Goal: Information Seeking & Learning: Compare options

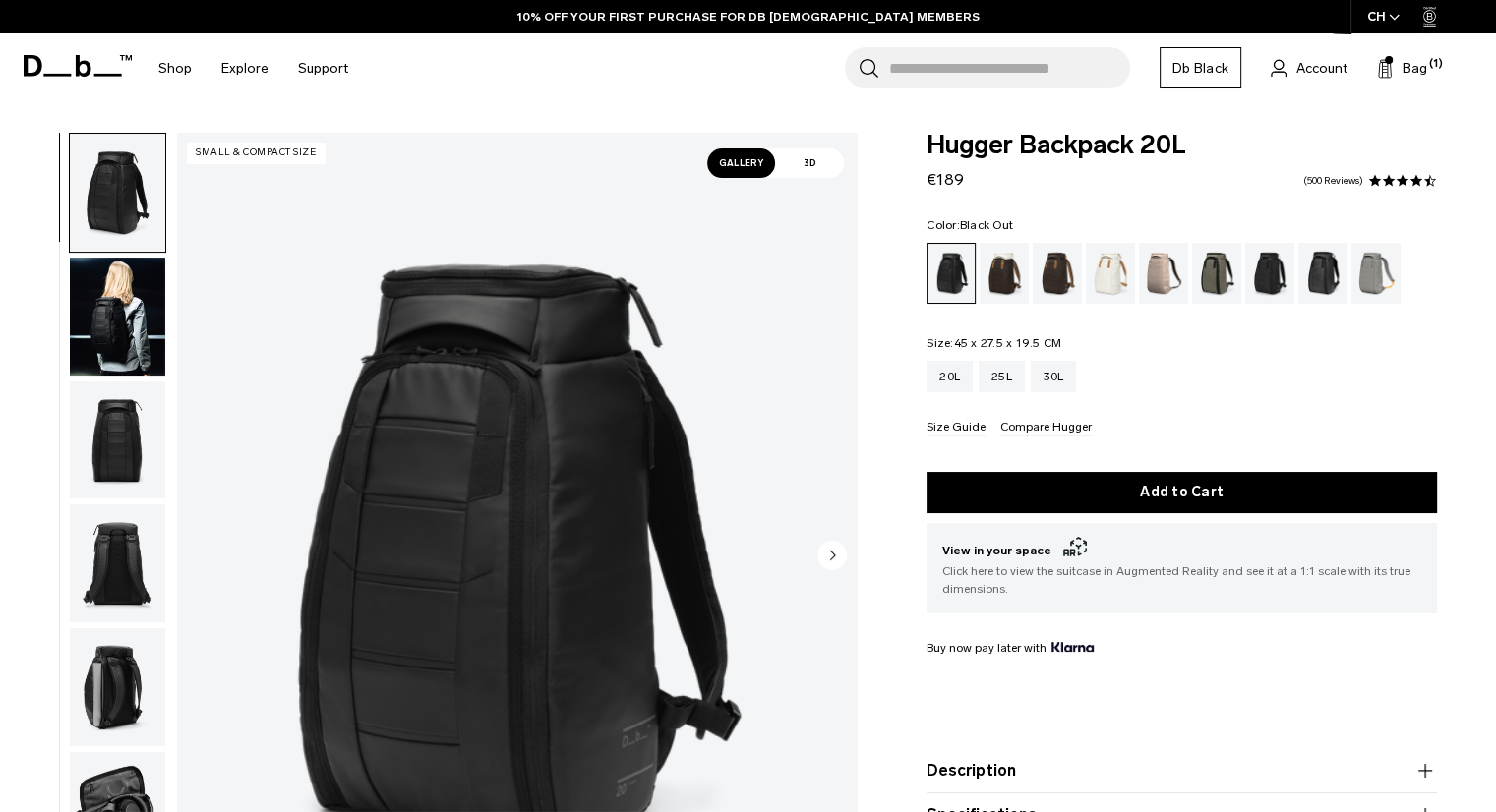
click at [115, 284] on img "button" at bounding box center [117, 317] width 96 height 118
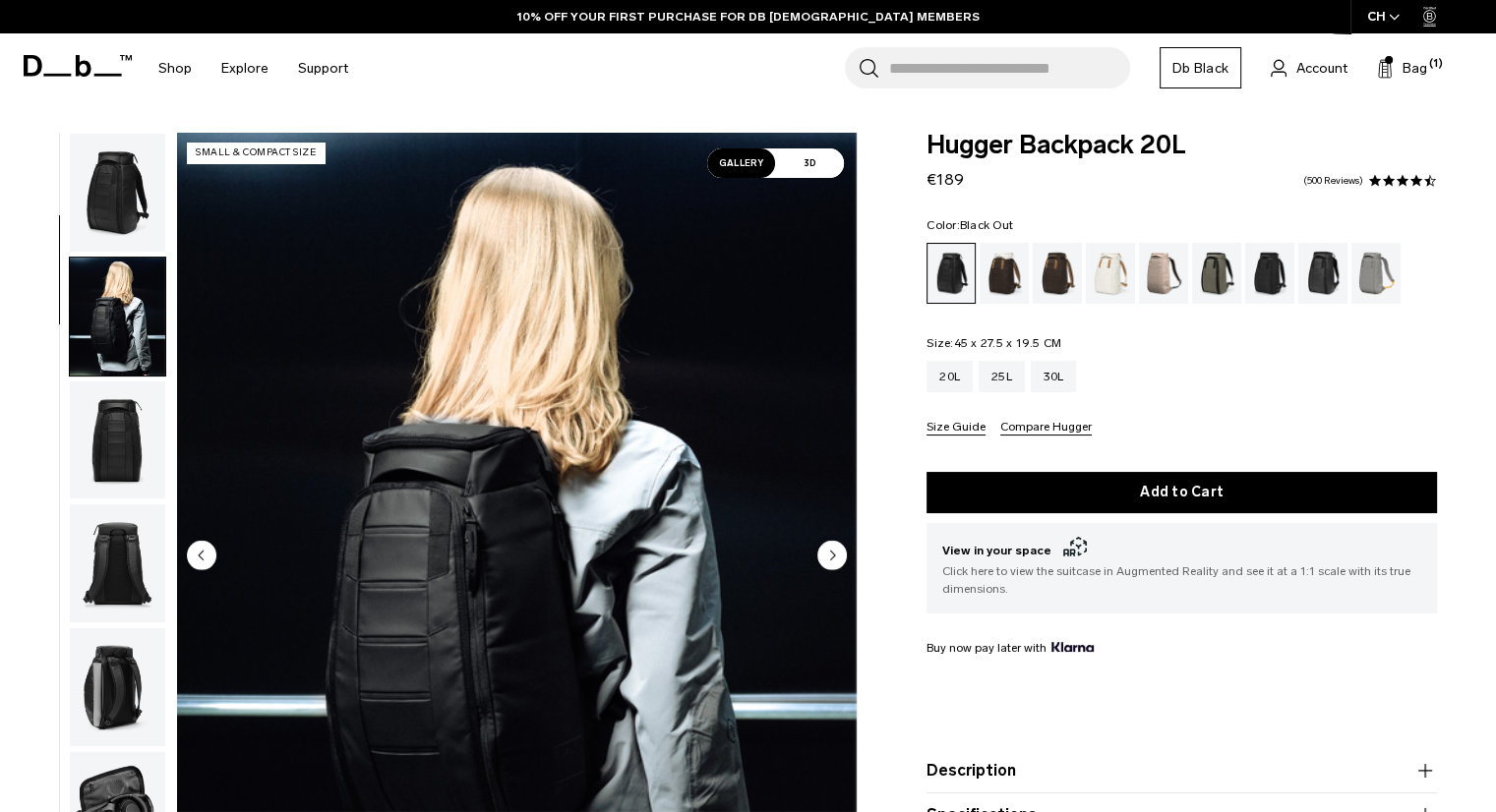
scroll to position [124, 0]
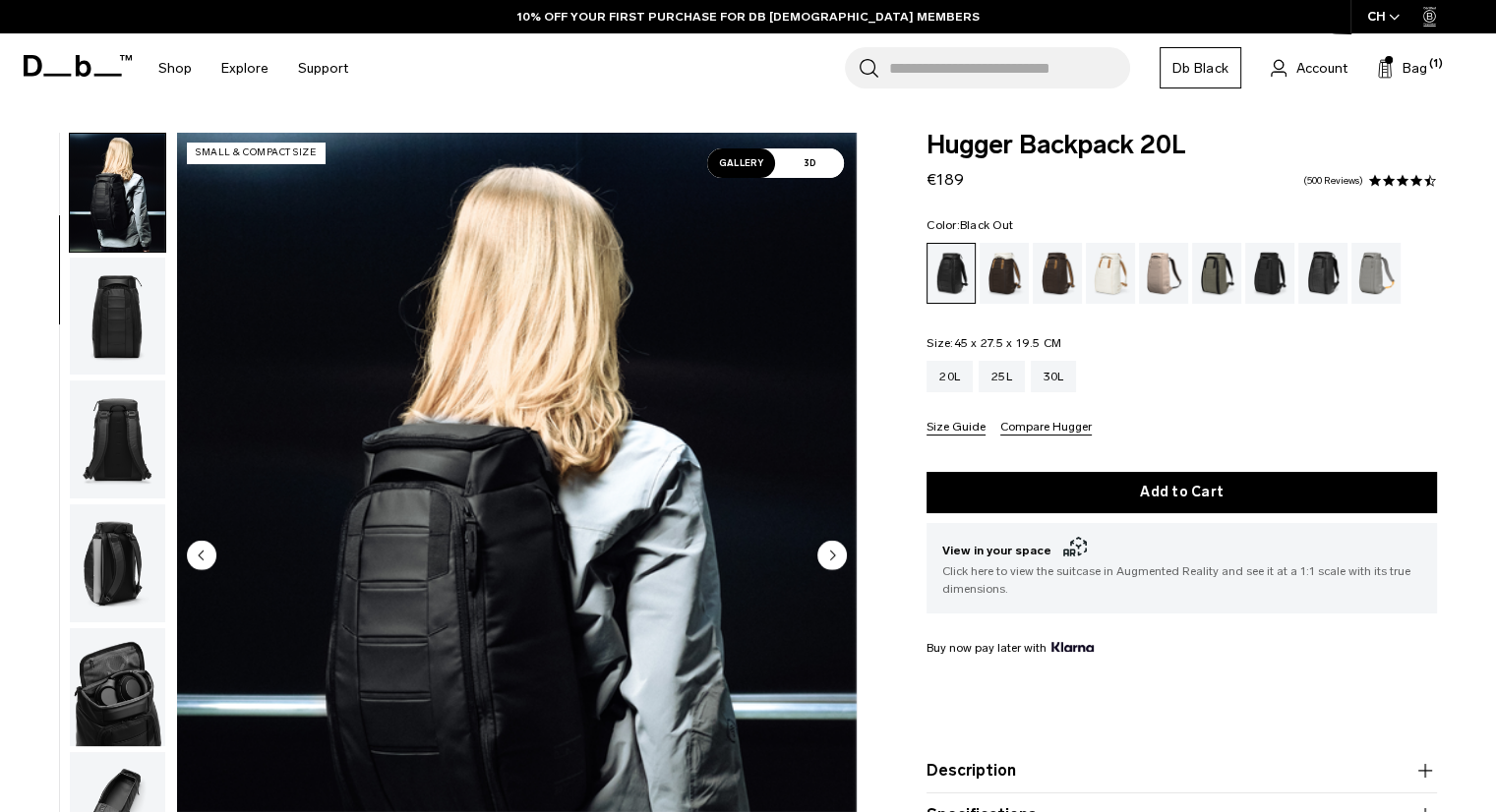
click at [112, 335] on img "button" at bounding box center [117, 317] width 96 height 118
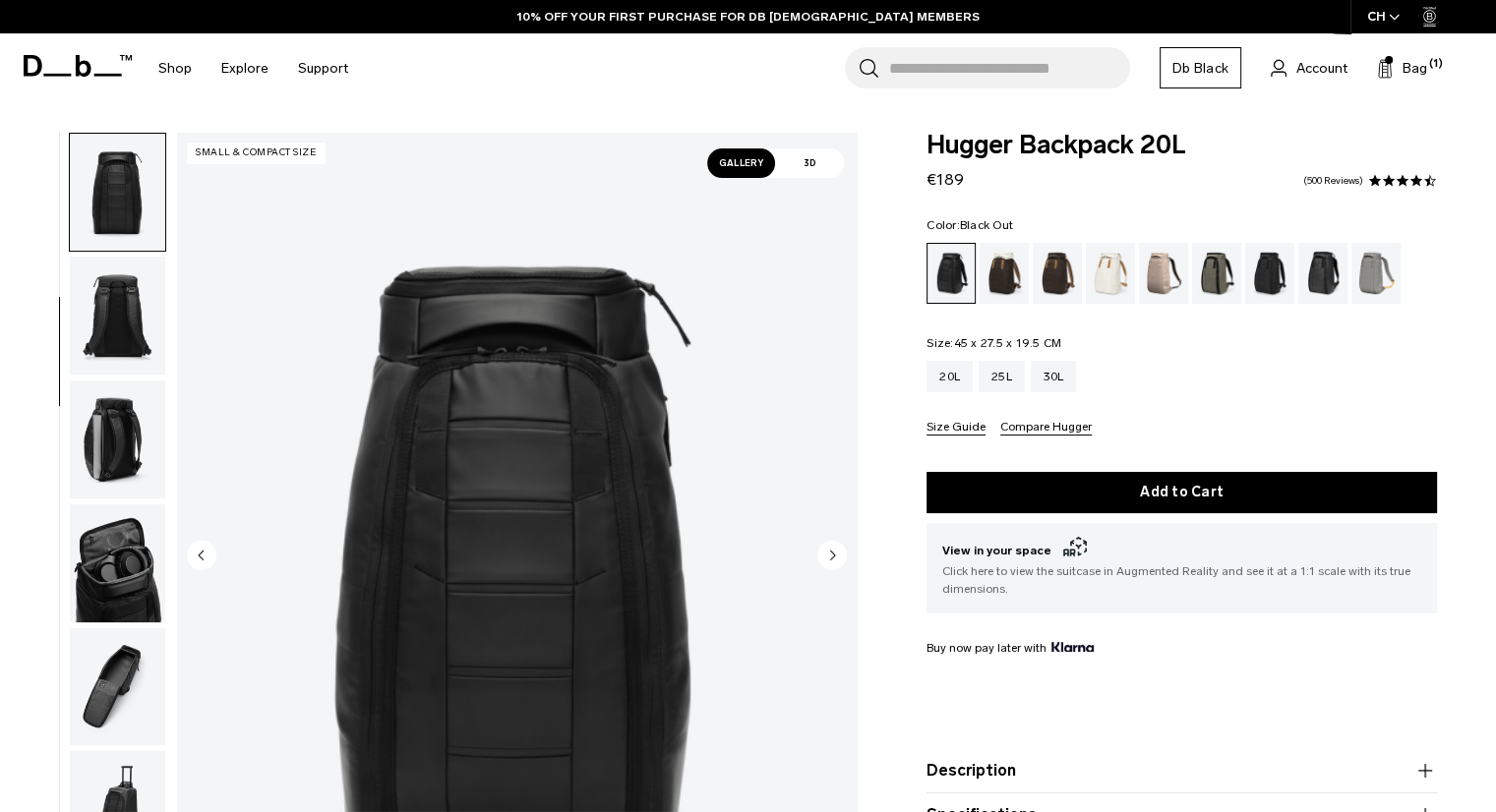
click at [103, 396] on img "button" at bounding box center [117, 440] width 96 height 118
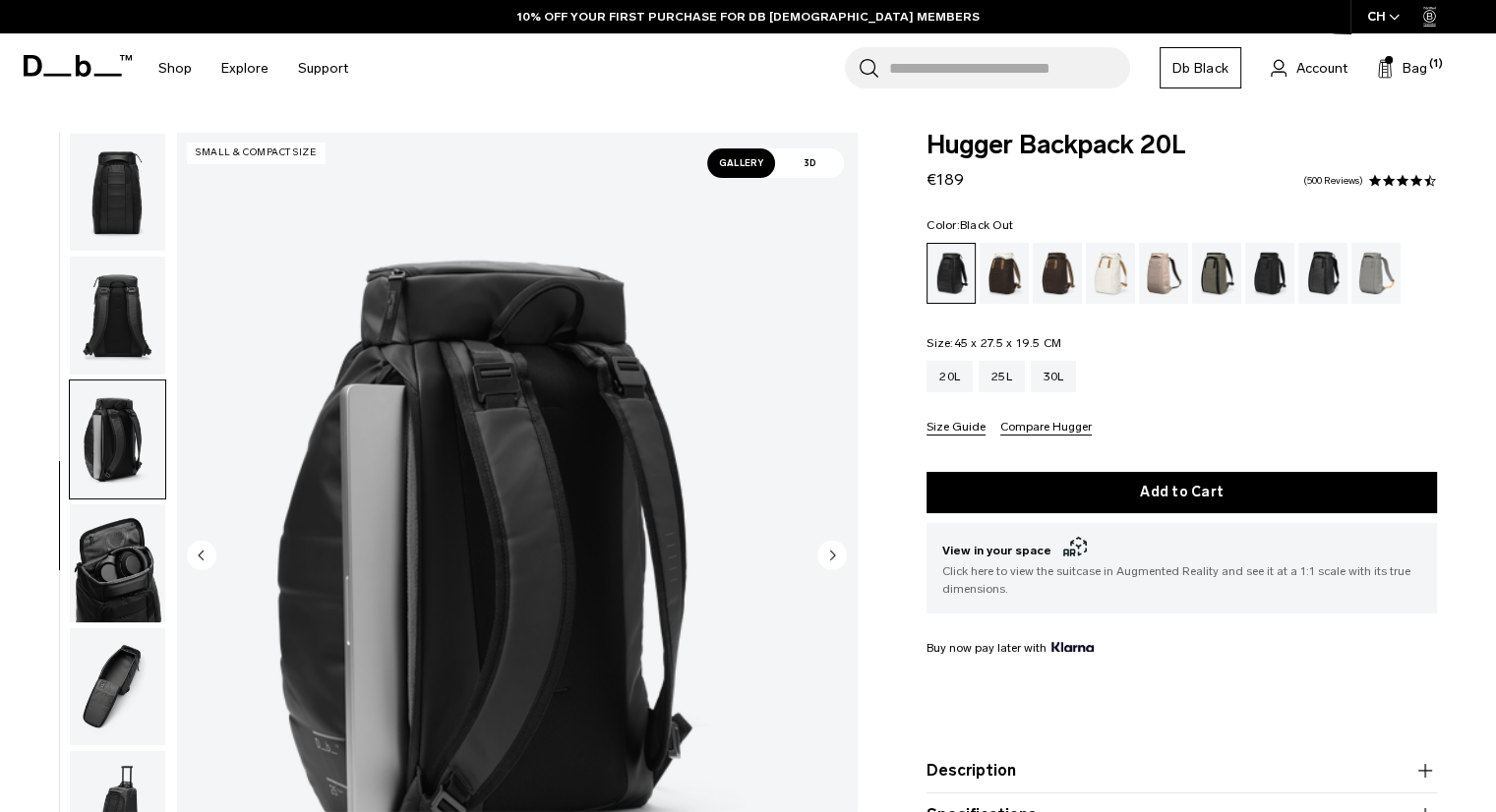
scroll to position [386, 0]
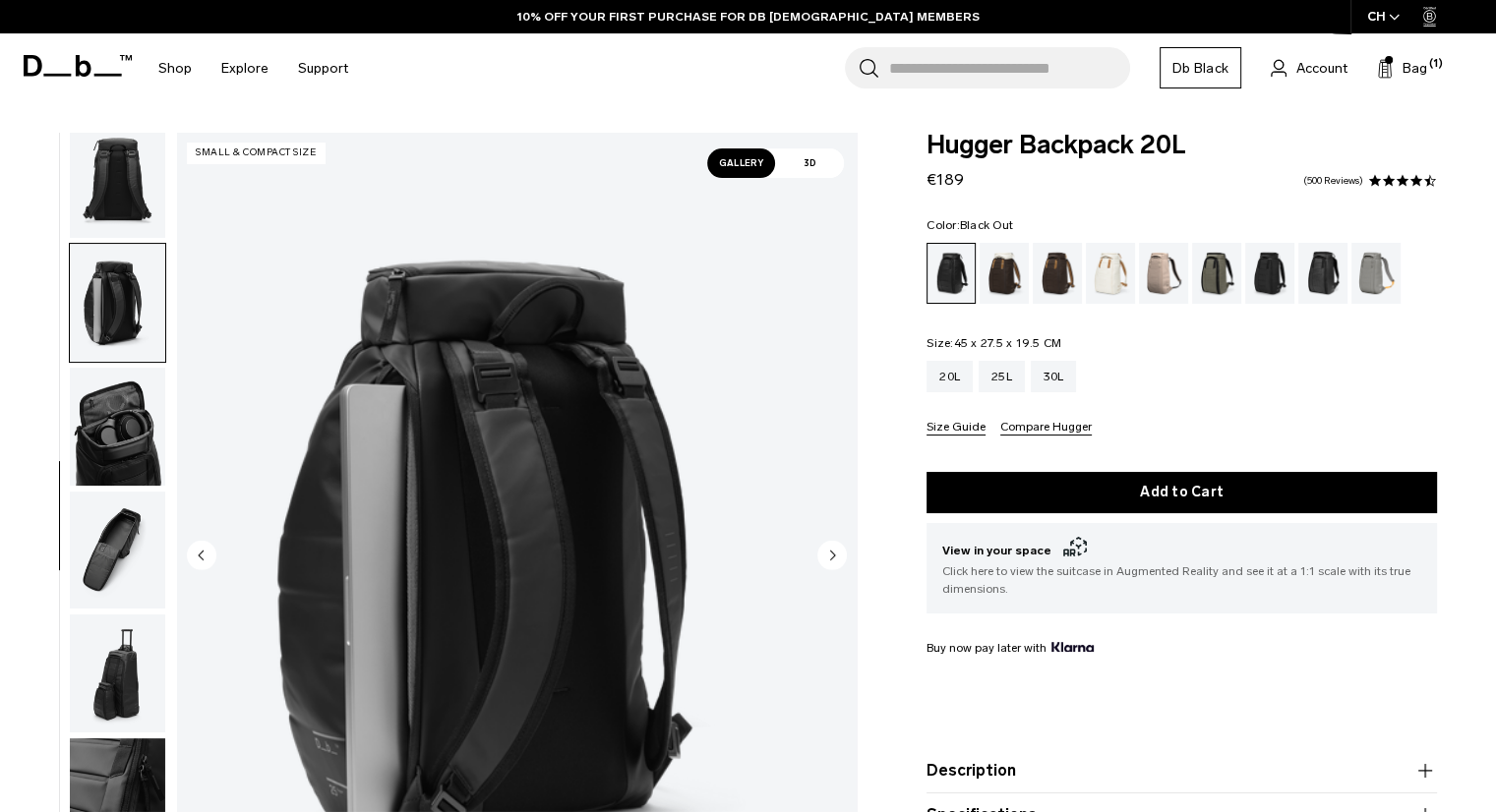
click at [104, 407] on img "button" at bounding box center [117, 427] width 96 height 118
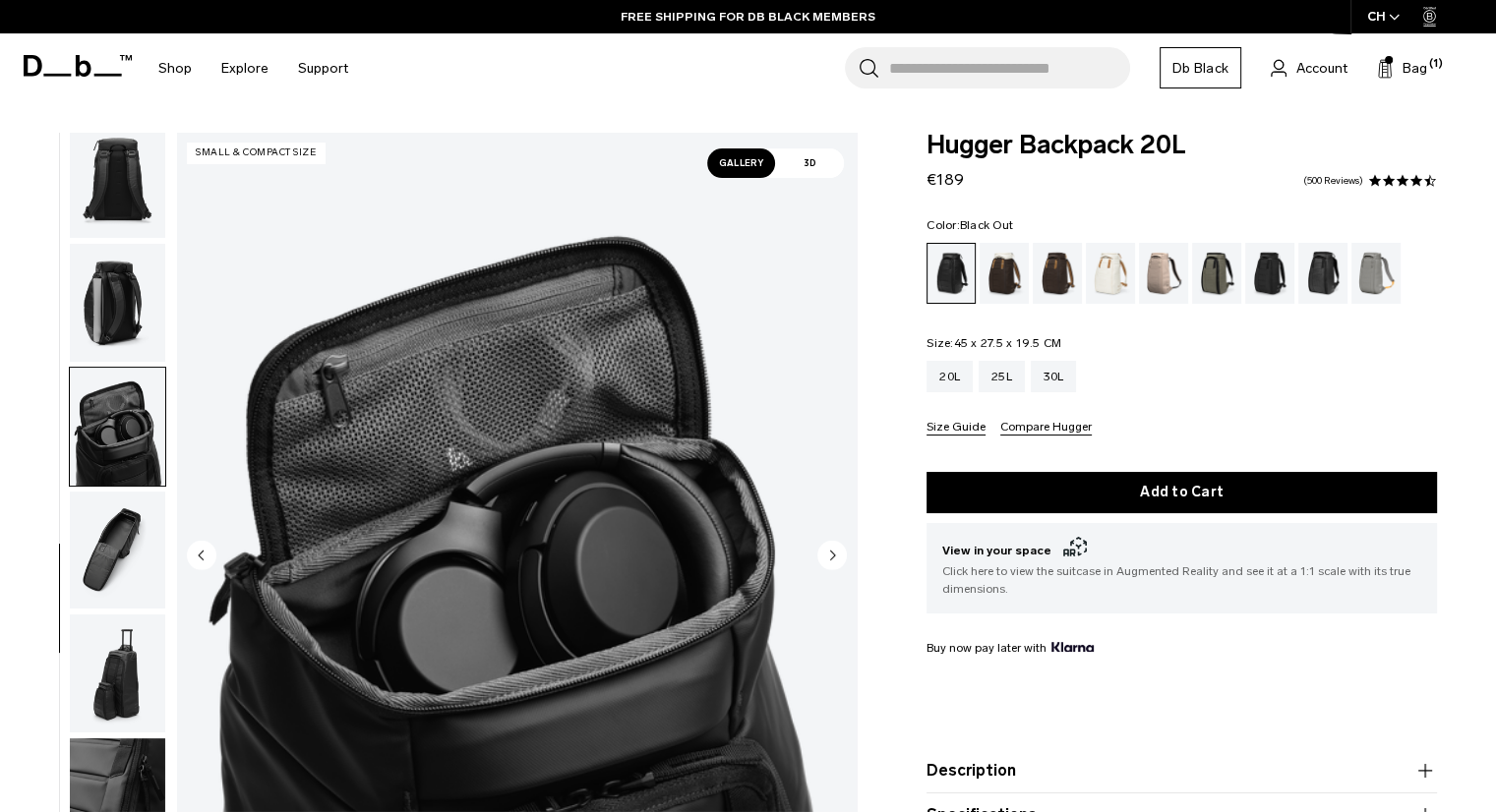
click at [102, 563] on img "button" at bounding box center [117, 551] width 96 height 118
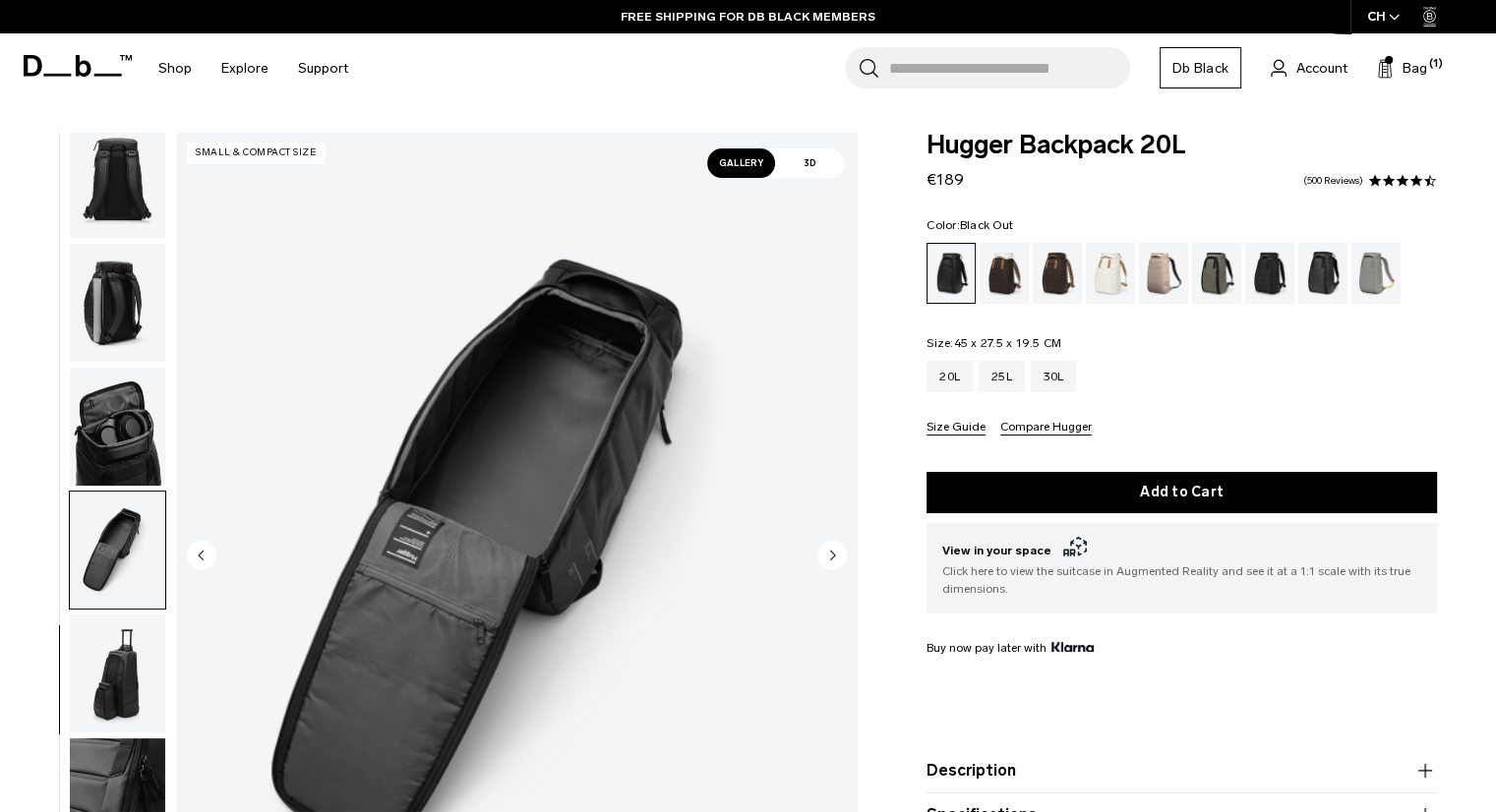
click at [112, 674] on img "button" at bounding box center [117, 674] width 96 height 118
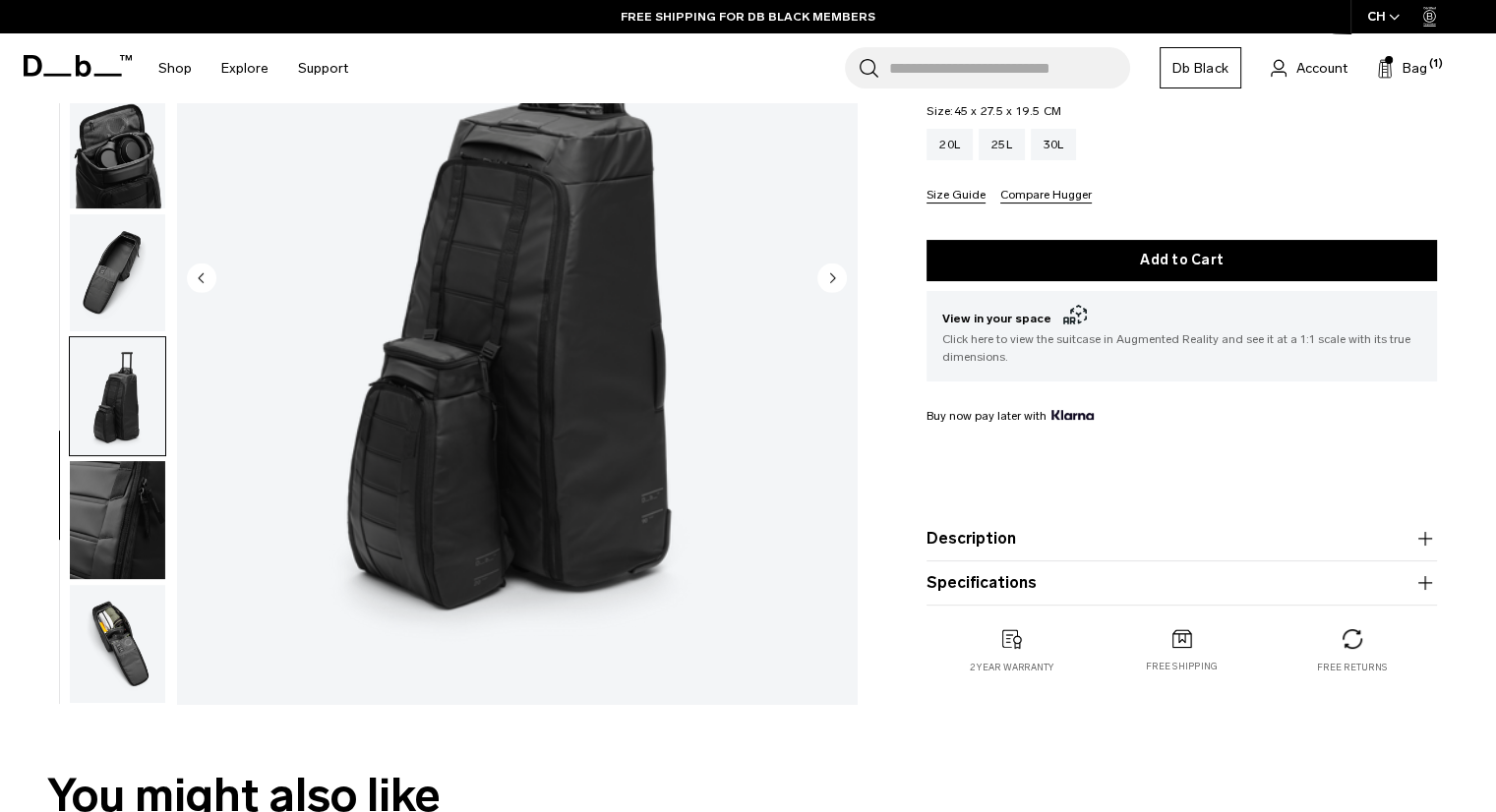
scroll to position [282, 0]
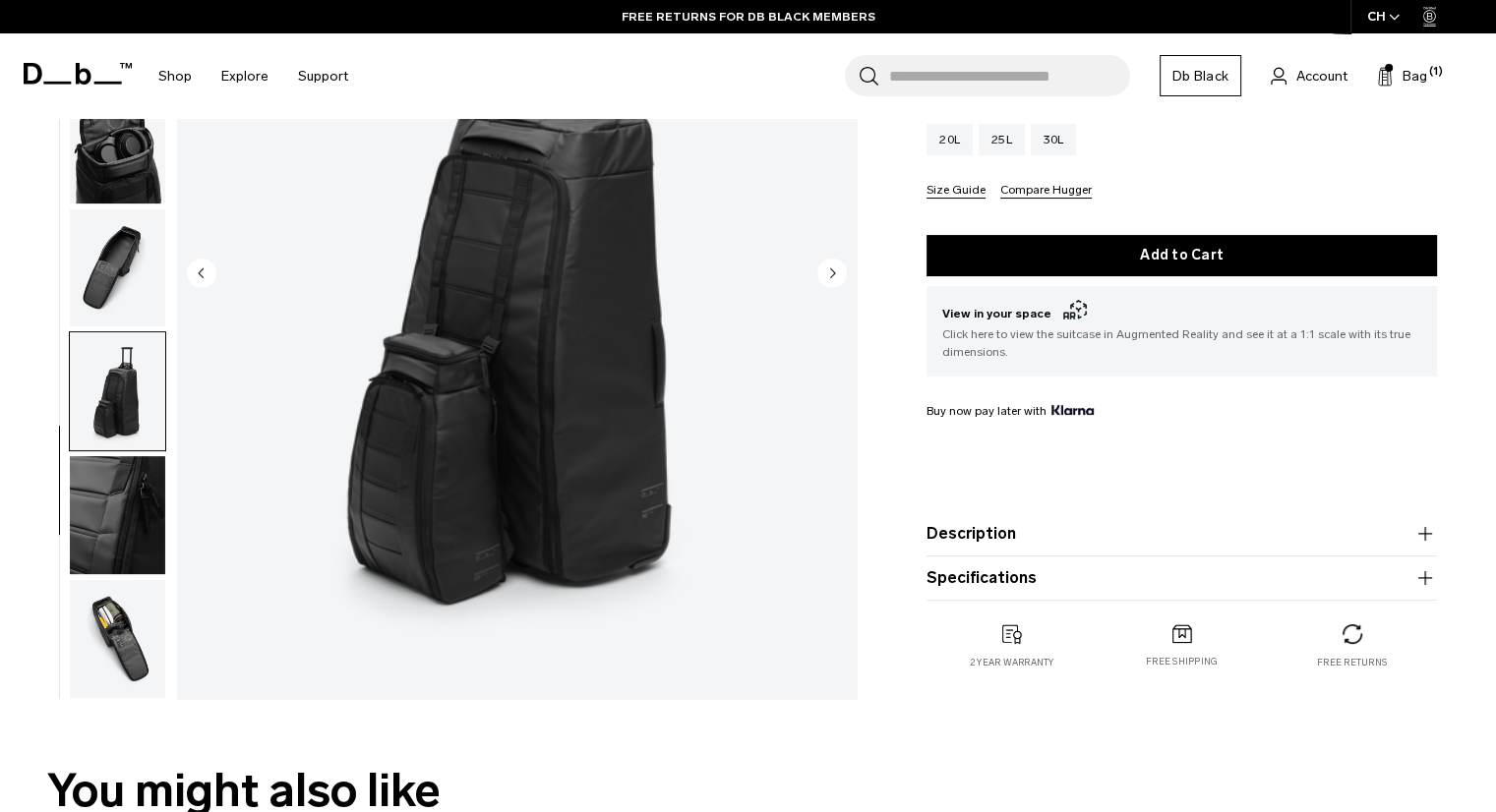
click at [108, 600] on img "button" at bounding box center [117, 639] width 96 height 118
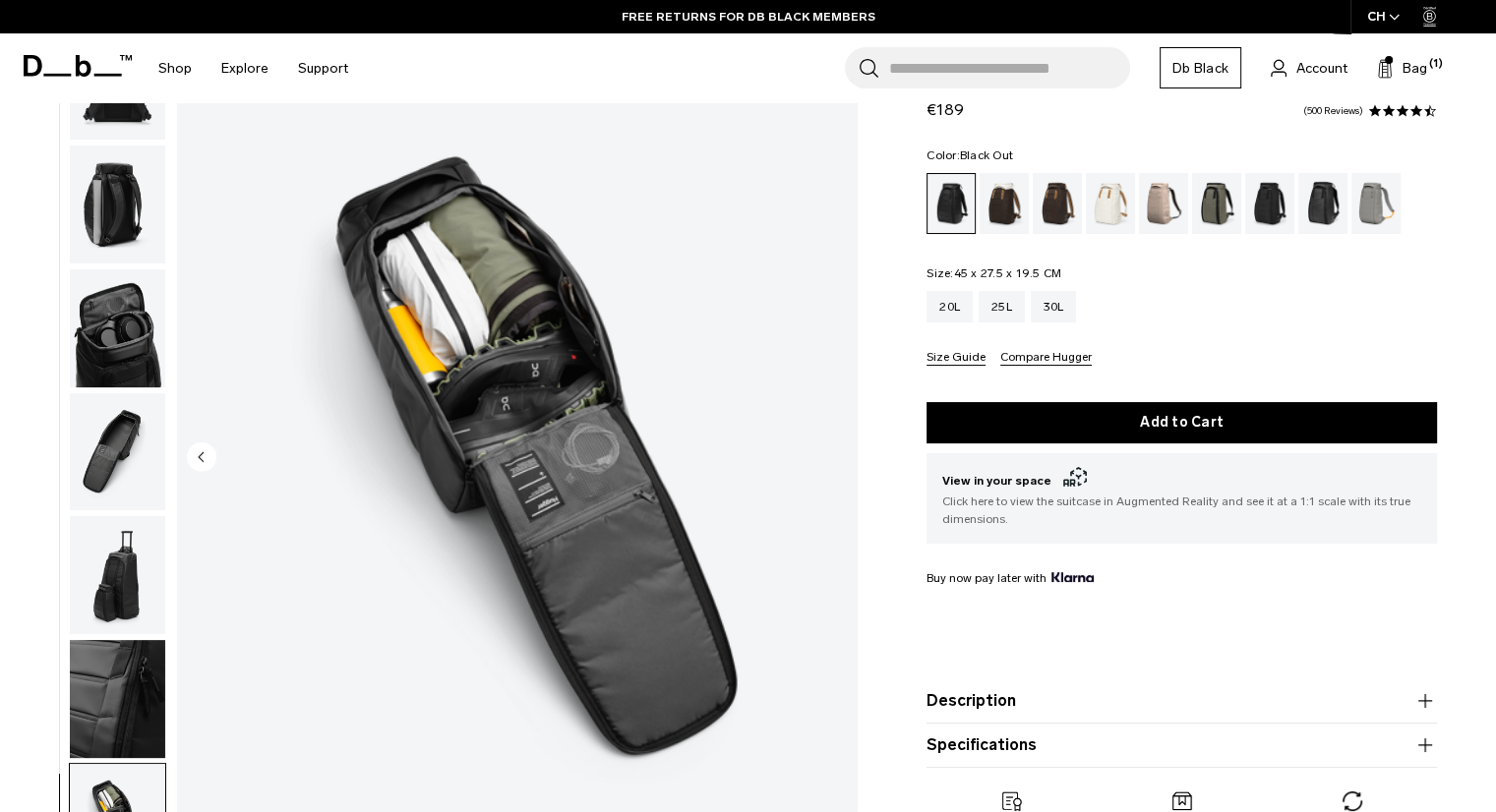
scroll to position [98, 0]
click at [1006, 193] on div "Cappuccino" at bounding box center [1004, 203] width 50 height 61
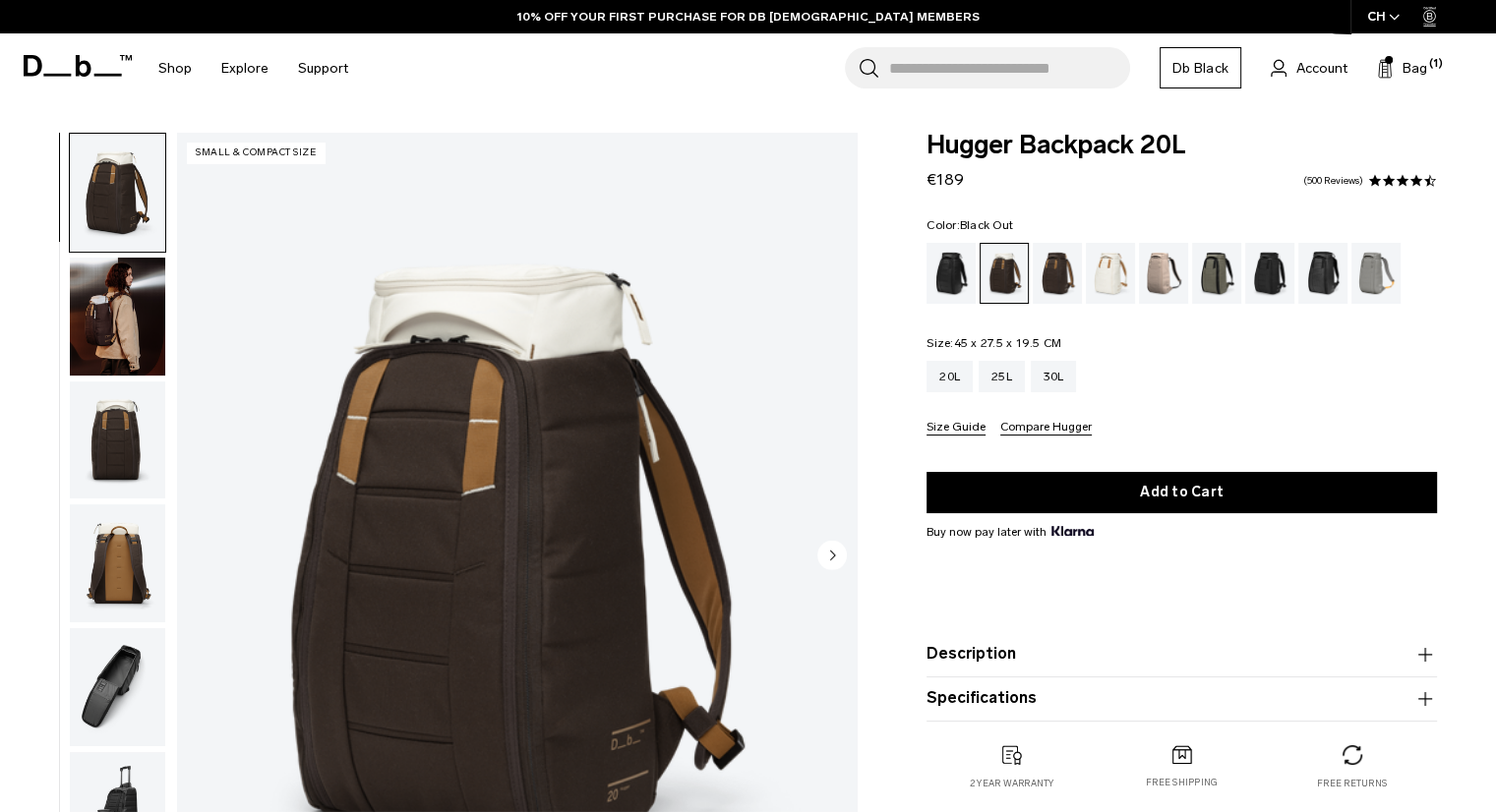
click at [952, 281] on div "Black Out" at bounding box center [951, 273] width 50 height 61
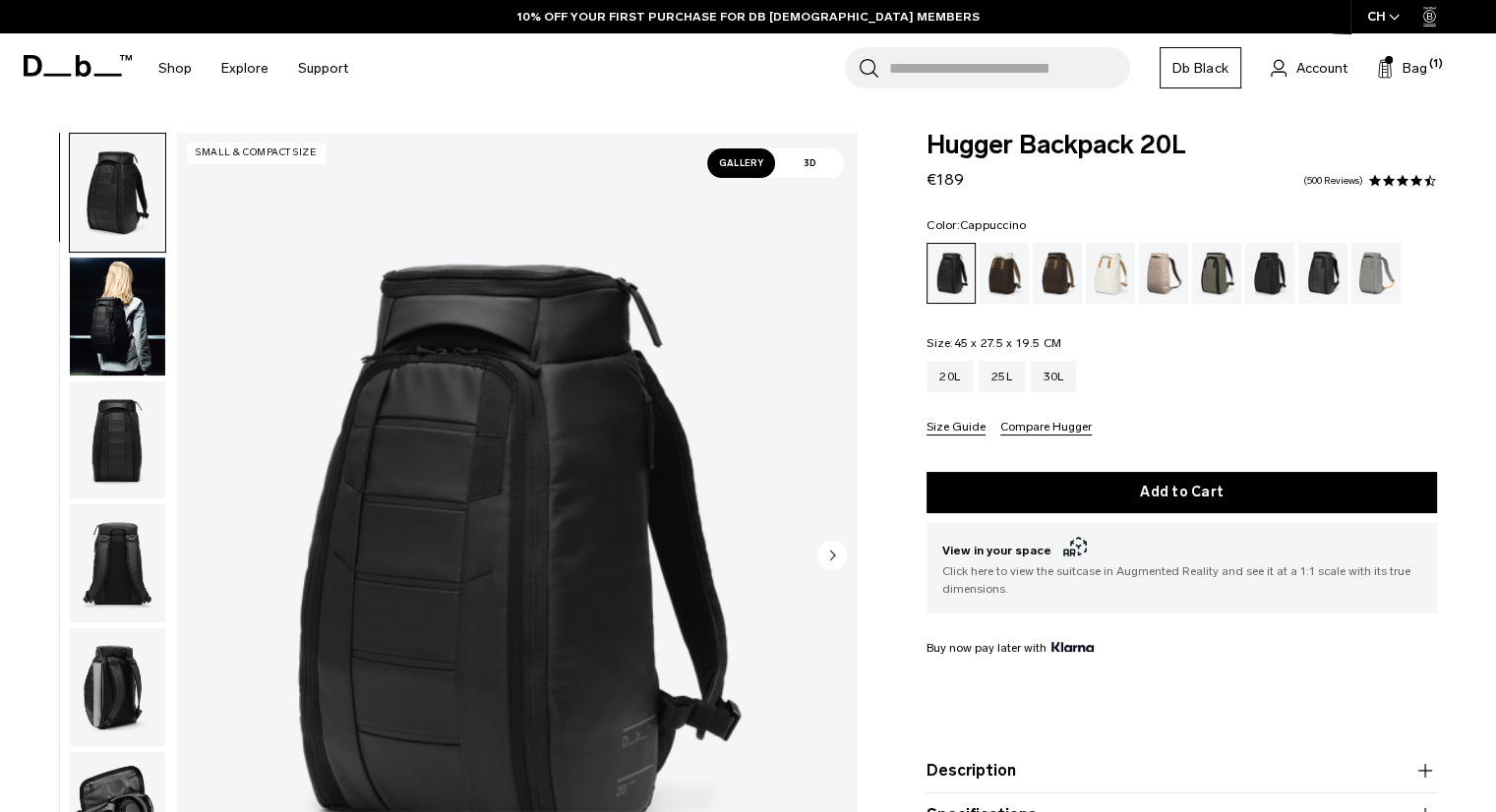
click at [992, 298] on div "Cappuccino" at bounding box center [1004, 273] width 50 height 61
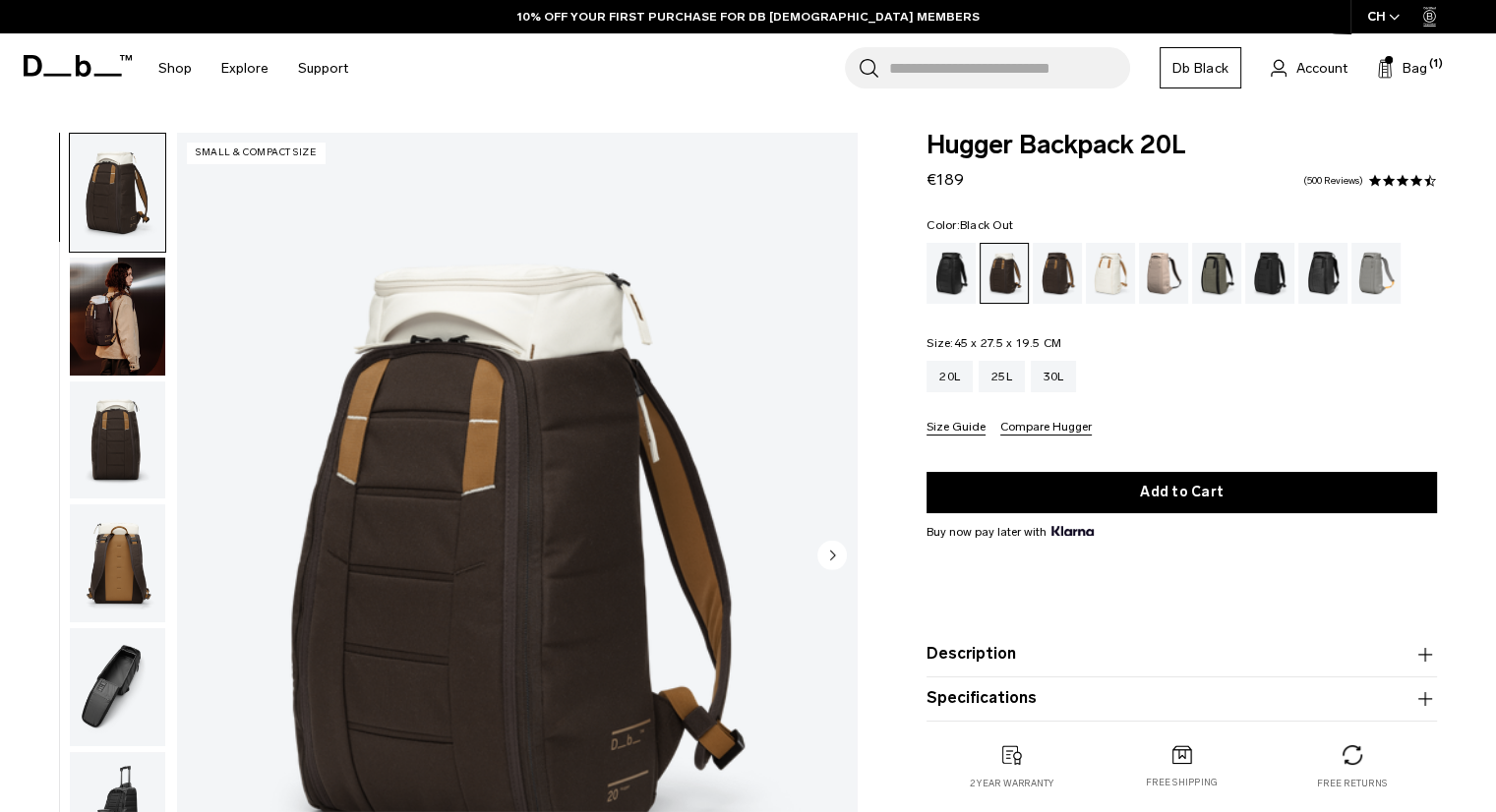
click at [943, 277] on div "Black Out" at bounding box center [951, 273] width 50 height 61
